Goal: Task Accomplishment & Management: Use online tool/utility

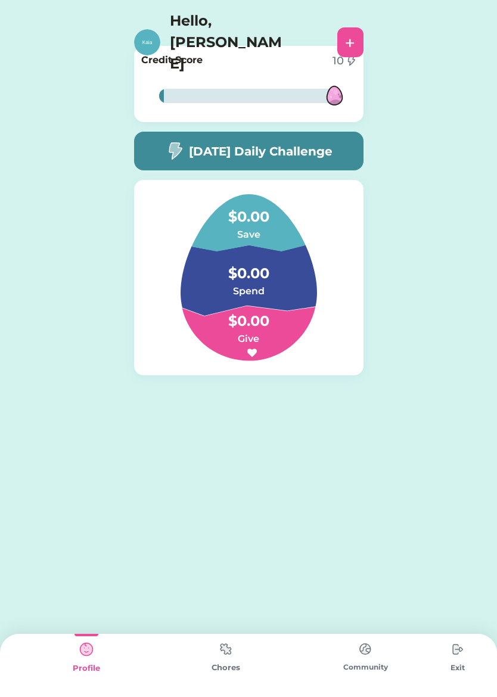
click at [347, 157] on div "[DATE] Daily Challenge" at bounding box center [248, 151] width 229 height 39
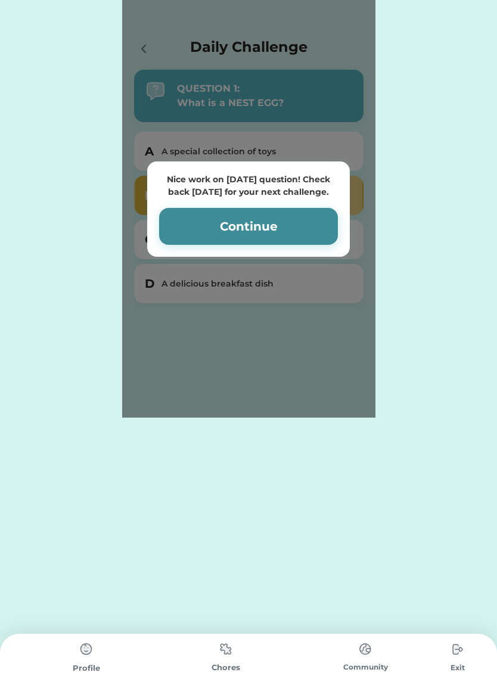
click at [312, 225] on button "Continue" at bounding box center [248, 226] width 179 height 37
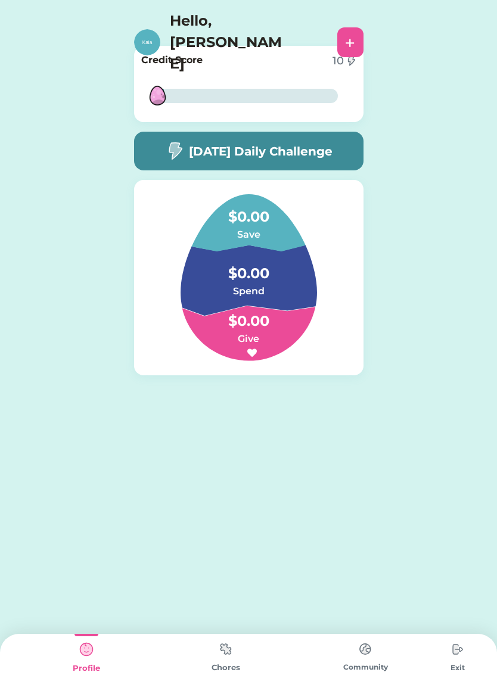
click at [235, 658] on img at bounding box center [226, 649] width 24 height 23
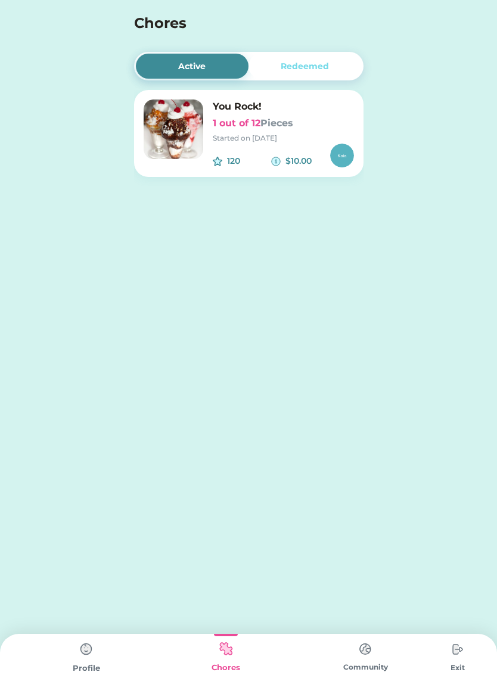
click at [259, 138] on div "Started on [DATE]" at bounding box center [283, 138] width 141 height 11
